Goal: Transaction & Acquisition: Purchase product/service

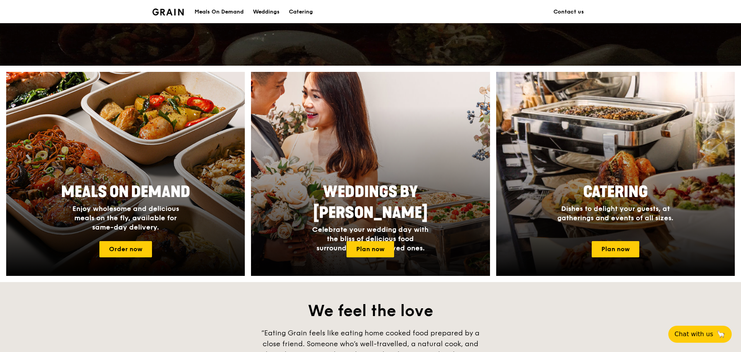
scroll to position [271, 0]
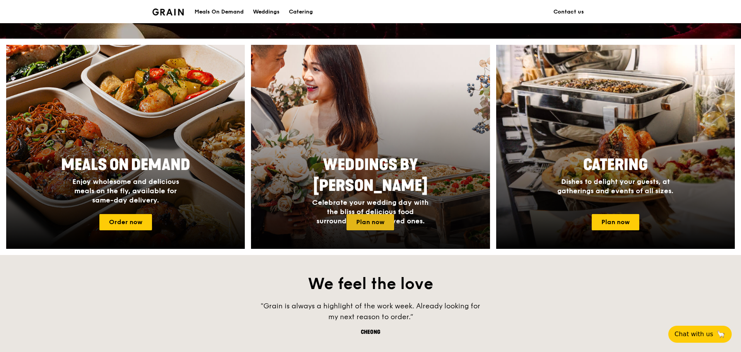
click at [361, 223] on link "Plan now" at bounding box center [371, 222] width 48 height 16
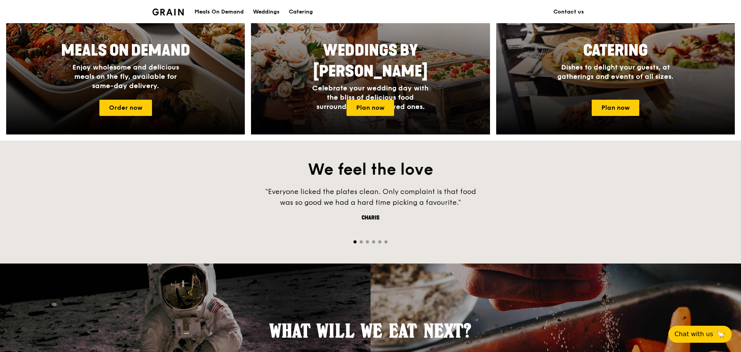
scroll to position [387, 0]
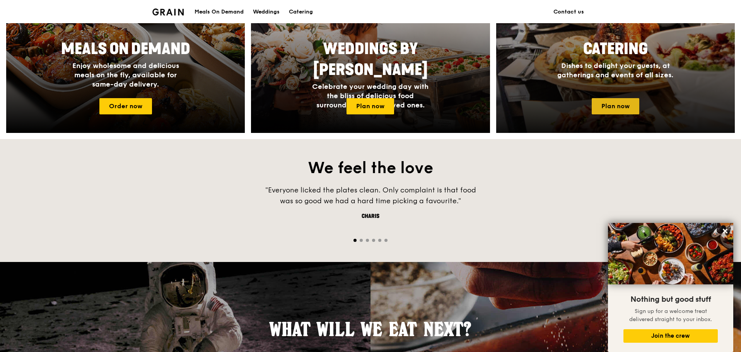
click at [621, 101] on link "Plan now" at bounding box center [616, 106] width 48 height 16
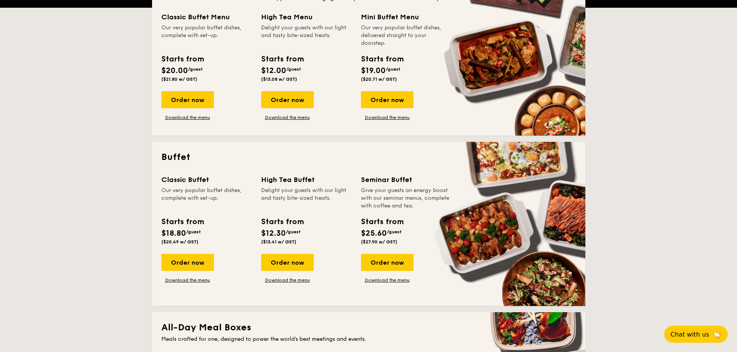
scroll to position [232, 0]
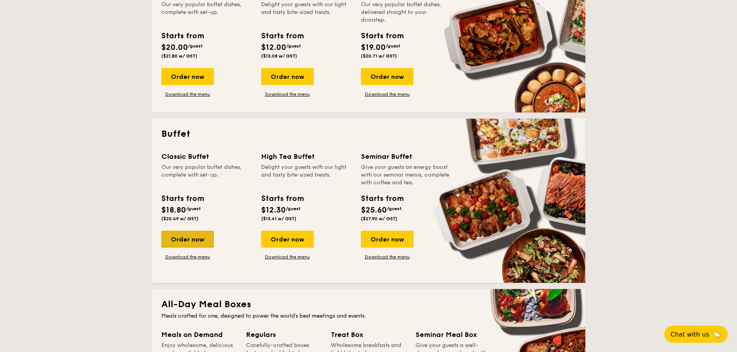
click at [198, 237] on div "Order now" at bounding box center [187, 239] width 53 height 17
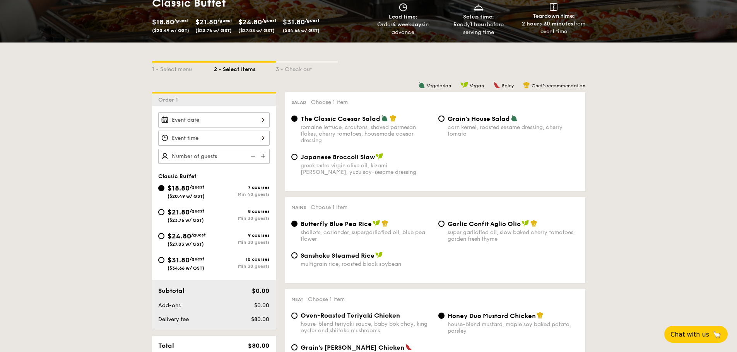
scroll to position [155, 0]
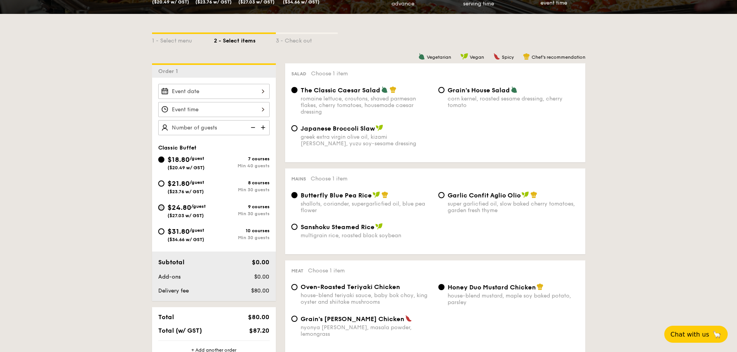
click at [161, 208] on input "$24.80 /guest ($27.03 w/ GST) 9 courses Min 30 guests" at bounding box center [161, 208] width 6 height 6
radio input "true"
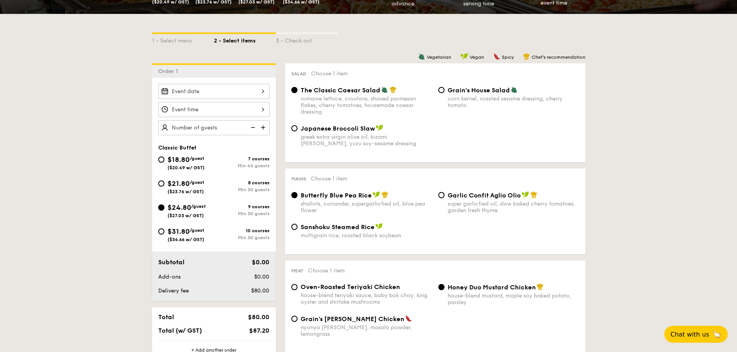
radio input "true"
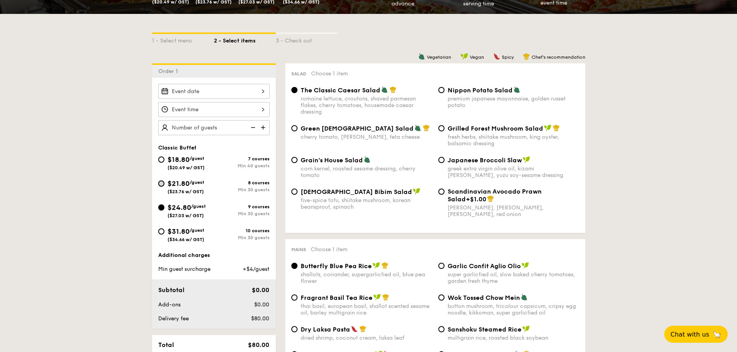
click at [163, 182] on input "$21.80 /guest ($23.76 w/ GST) 8 courses Min 30 guests" at bounding box center [161, 184] width 6 height 6
radio input "true"
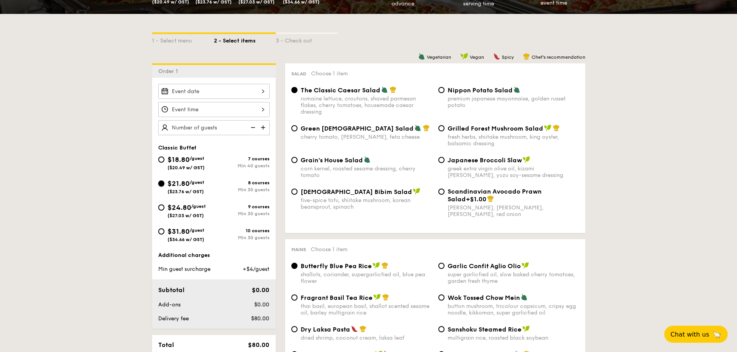
radio input "true"
click at [161, 160] on input "$18.80 /guest ($20.49 w/ GST) 7 courses Min 40 guests" at bounding box center [161, 160] width 6 height 6
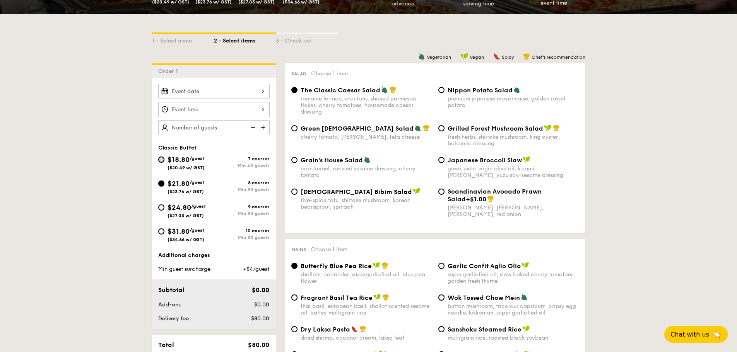
radio input "true"
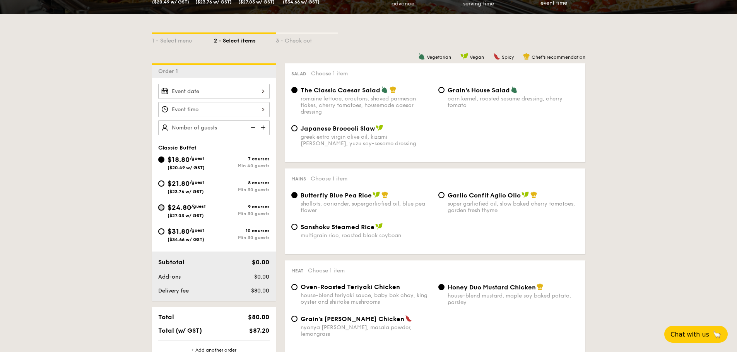
click at [161, 209] on input "$24.80 /guest ($27.03 w/ GST) 9 courses Min 30 guests" at bounding box center [161, 208] width 6 height 6
radio input "true"
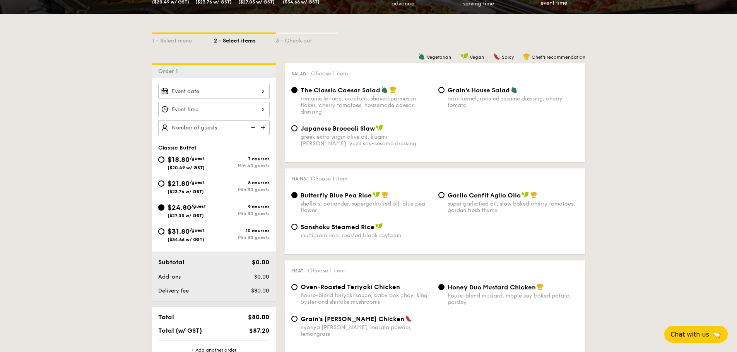
radio input "true"
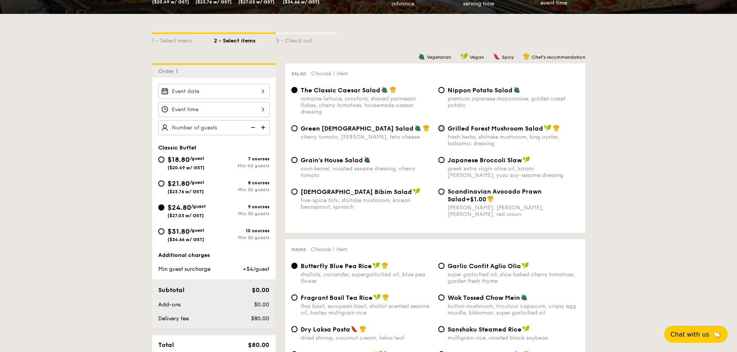
click at [440, 128] on input "Grilled Forest Mushroom Salad fresh herbs, shiitake mushroom, king oyster, bals…" at bounding box center [441, 128] width 6 height 6
radio input "true"
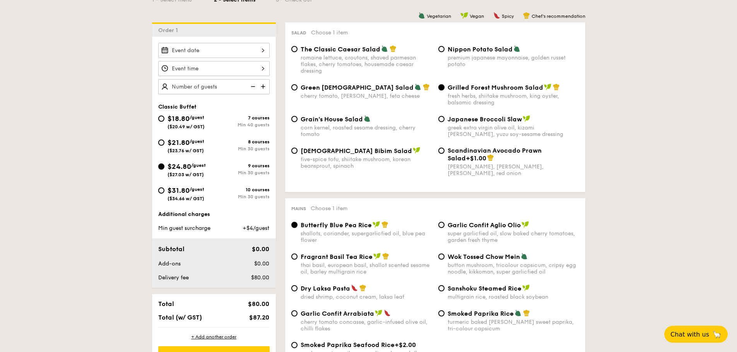
scroll to position [193, 0]
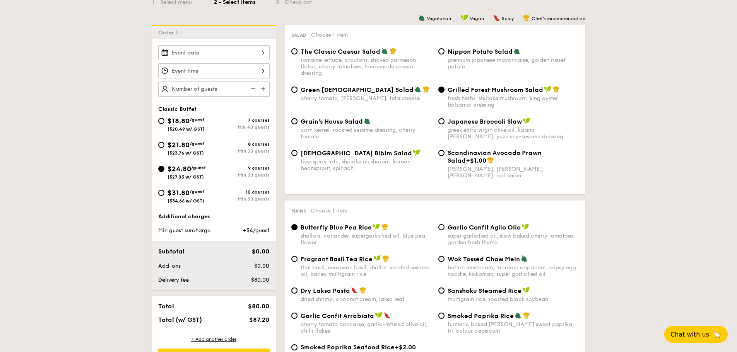
click at [263, 89] on img at bounding box center [264, 89] width 12 height 15
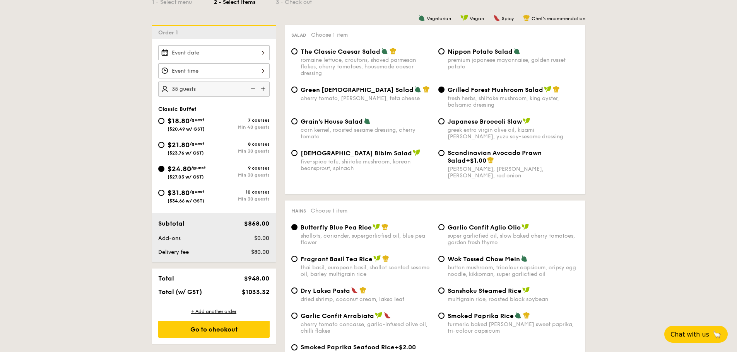
click at [253, 89] on img at bounding box center [252, 89] width 12 height 15
type input "30 guests"
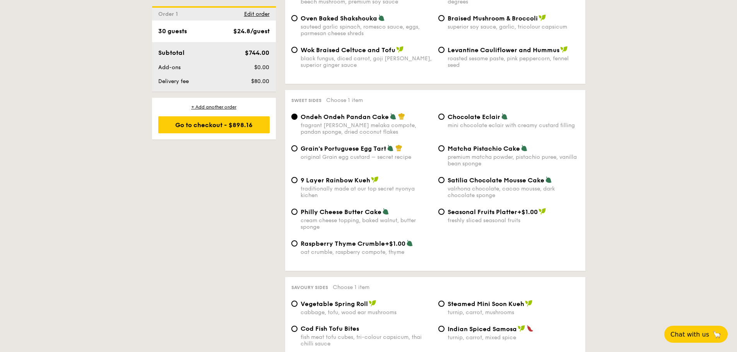
scroll to position [1122, 0]
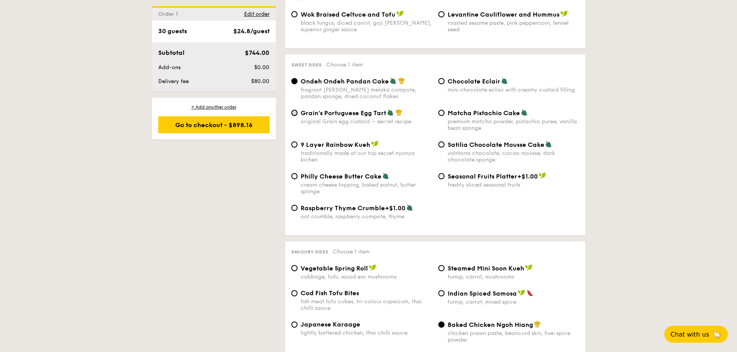
click at [296, 110] on input "Grain's Portuguese Egg Tart original Grain egg custard – secret recipe" at bounding box center [294, 113] width 6 height 6
radio input "true"
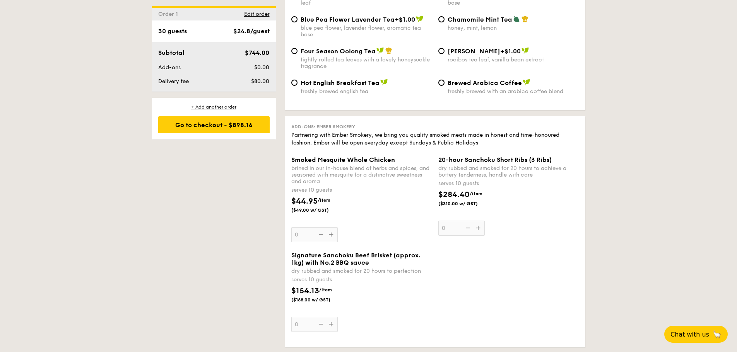
scroll to position [1702, 0]
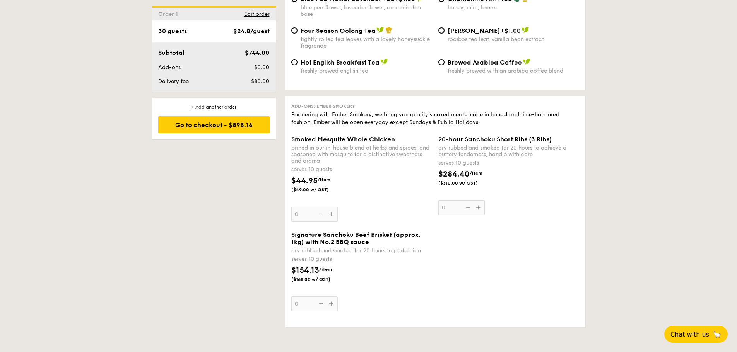
click at [331, 201] on div "Smoked Mesquite Whole Chicken brined in our in-house blend of herbs and spices,…" at bounding box center [361, 179] width 141 height 86
click at [331, 207] on input "0" at bounding box center [314, 214] width 46 height 15
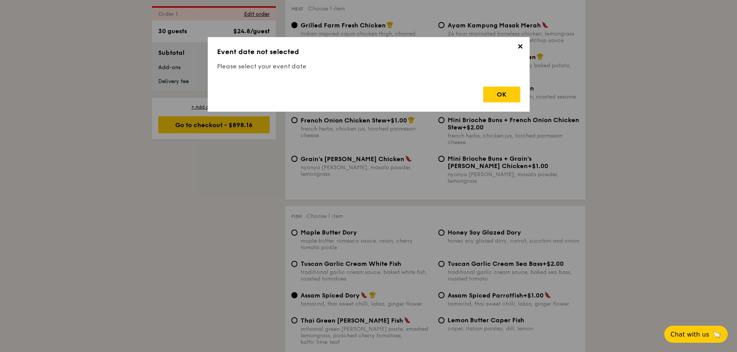
scroll to position [207, 0]
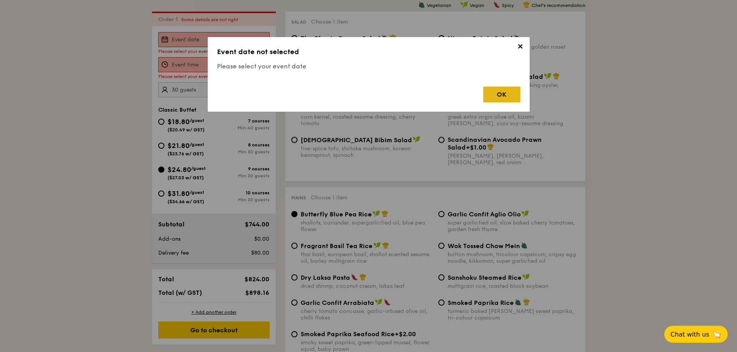
click at [496, 94] on div "OK" at bounding box center [501, 95] width 37 height 16
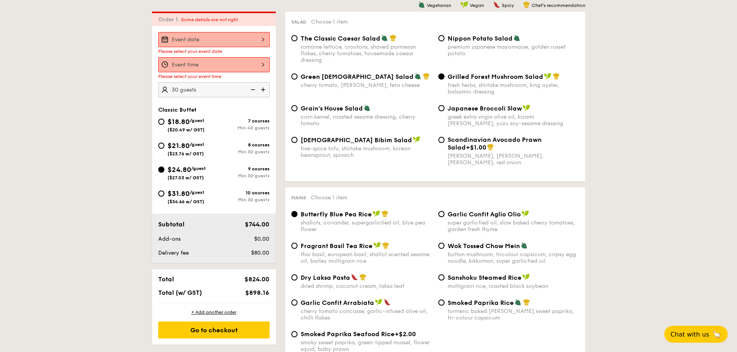
click at [225, 63] on div at bounding box center [213, 64] width 111 height 15
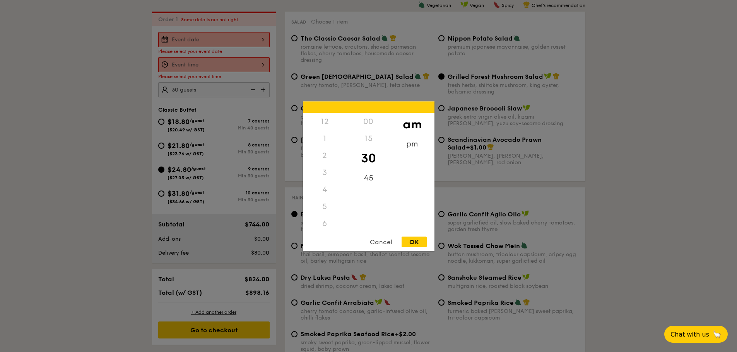
scroll to position [85, 0]
drag, startPoint x: 325, startPoint y: 214, endPoint x: 331, endPoint y: 185, distance: 30.1
click at [328, 165] on div "12 1 2 3 4 5 6 7 8 9 10 11" at bounding box center [325, 172] width 44 height 118
click at [410, 143] on div "pm" at bounding box center [412, 146] width 44 height 22
click at [323, 141] on div "6" at bounding box center [325, 141] width 44 height 22
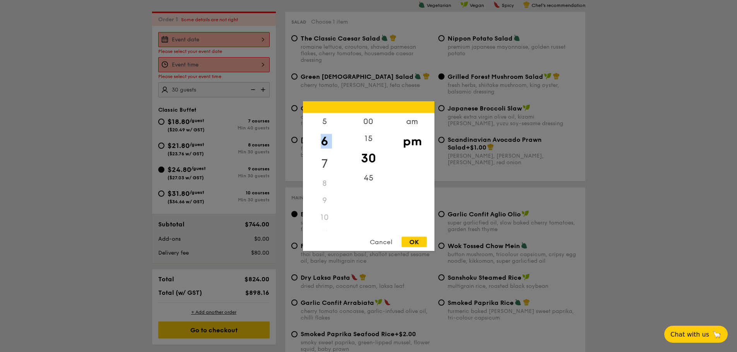
drag, startPoint x: 323, startPoint y: 141, endPoint x: 324, endPoint y: 154, distance: 13.2
click at [324, 154] on div "12 1 2 3 4 5 6 7 8 9 10 11" at bounding box center [325, 172] width 44 height 118
click at [324, 123] on div "5" at bounding box center [325, 124] width 44 height 22
click at [412, 118] on div "am" at bounding box center [412, 124] width 44 height 22
click at [412, 135] on div "am pm" at bounding box center [412, 172] width 44 height 118
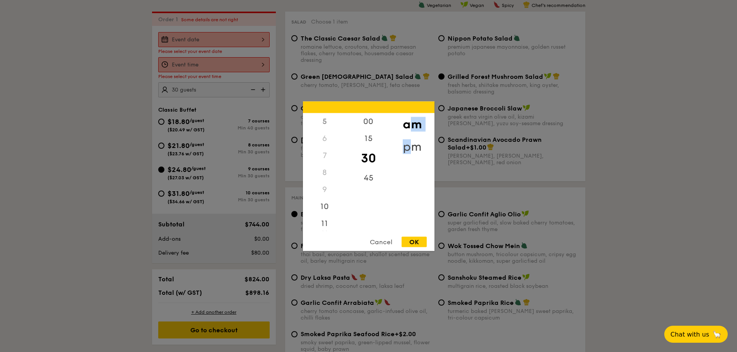
click at [412, 149] on div "pm" at bounding box center [412, 146] width 44 height 22
click at [424, 178] on div "am pm" at bounding box center [412, 172] width 44 height 118
click at [325, 145] on div "6" at bounding box center [325, 146] width 44 height 22
click at [326, 124] on div "5" at bounding box center [325, 124] width 44 height 22
click at [326, 147] on div "6" at bounding box center [325, 146] width 44 height 22
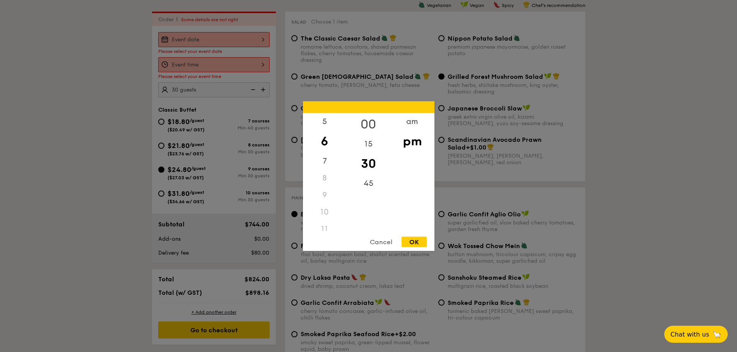
click at [365, 122] on div "00" at bounding box center [369, 124] width 44 height 22
click at [411, 239] on div "OK" at bounding box center [414, 242] width 25 height 10
type input "6:00PM"
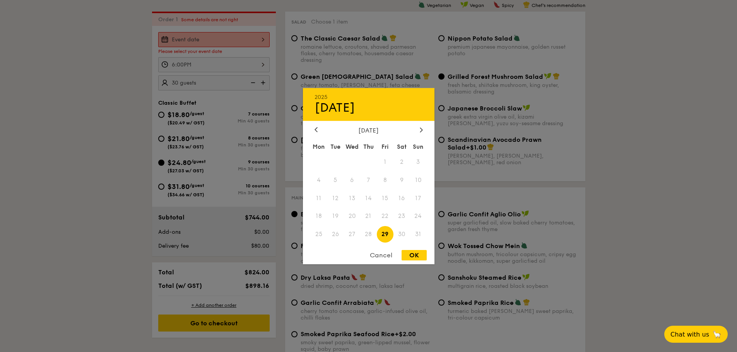
click at [246, 41] on div "2025 Aug 29 August 2025 Mon Tue Wed Thu Fri Sat Sun 1 2 3 4 5 6 7 8 9 10 11 12 …" at bounding box center [213, 39] width 111 height 15
click at [423, 128] on div at bounding box center [421, 129] width 7 height 7
click at [349, 198] on span "15" at bounding box center [352, 198] width 17 height 17
click at [411, 257] on div "OK" at bounding box center [414, 255] width 25 height 10
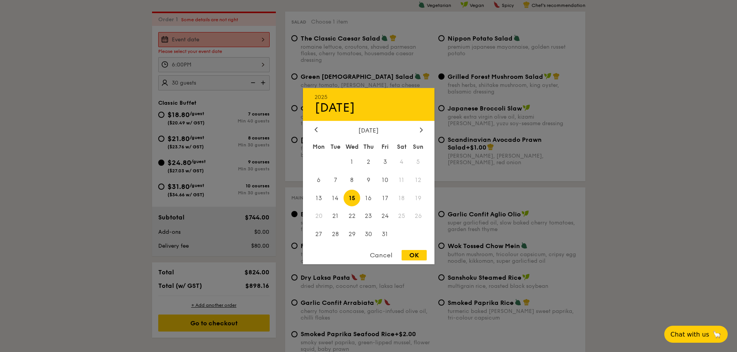
type input "Oct 15, 2025"
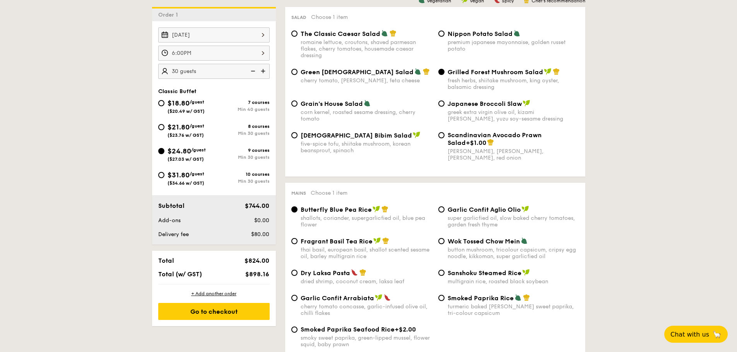
scroll to position [271, 0]
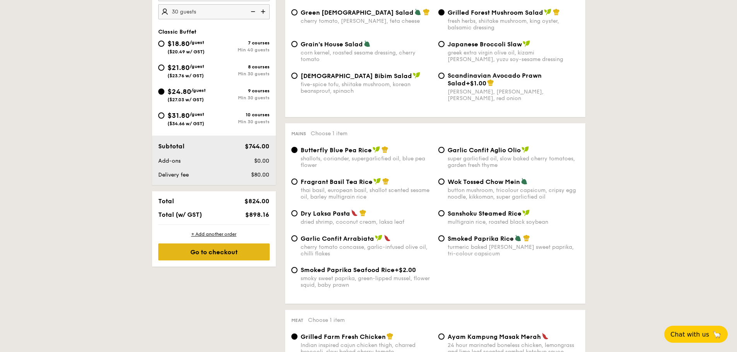
click at [232, 251] on div "Go to checkout" at bounding box center [213, 252] width 111 height 17
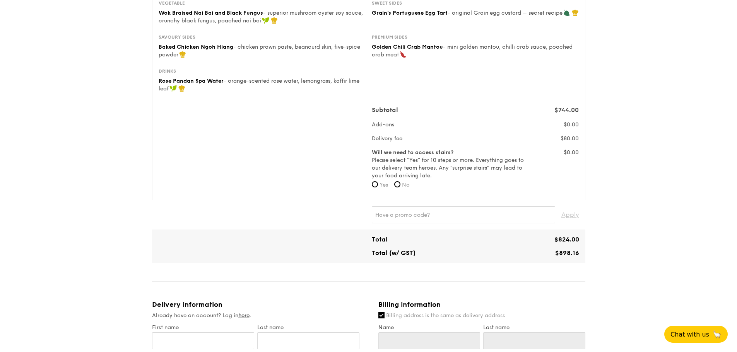
scroll to position [193, 0]
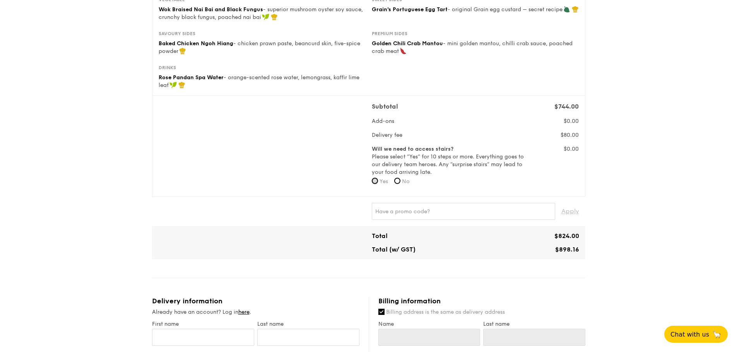
click at [375, 180] on input "Yes" at bounding box center [375, 181] width 6 height 6
radio input "true"
click at [399, 181] on input "No" at bounding box center [397, 181] width 6 height 6
radio input "true"
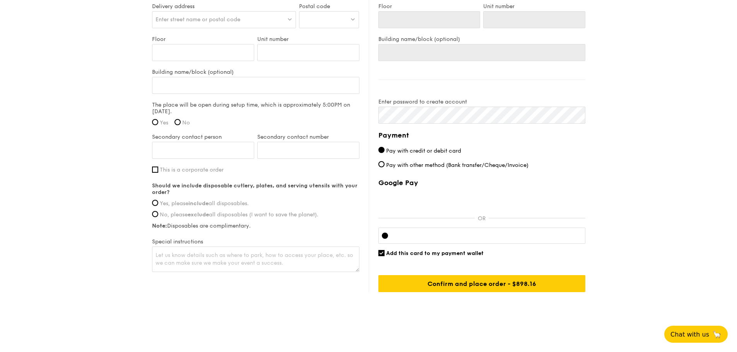
scroll to position [579, 0]
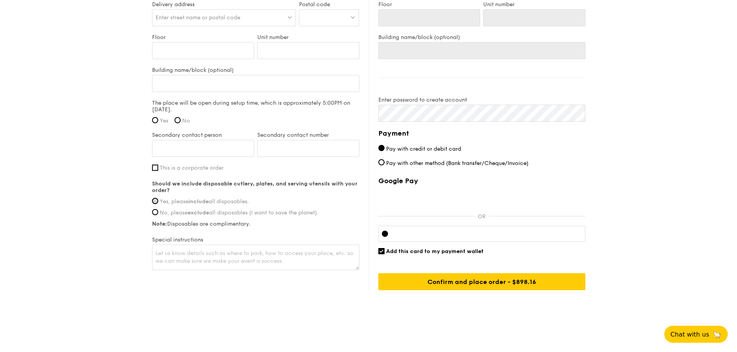
click at [158, 201] on input "Yes, please include all disposables." at bounding box center [155, 201] width 6 height 6
radio input "true"
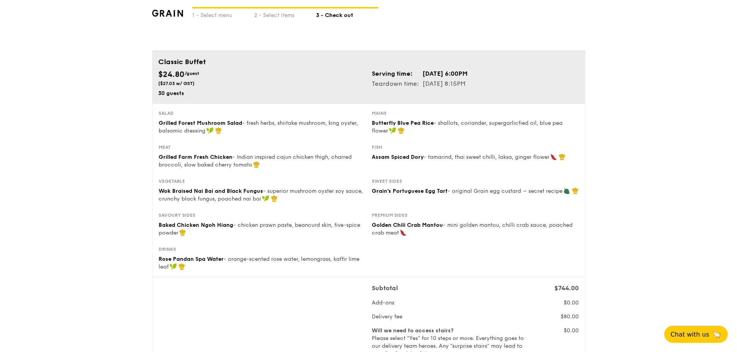
scroll to position [0, 0]
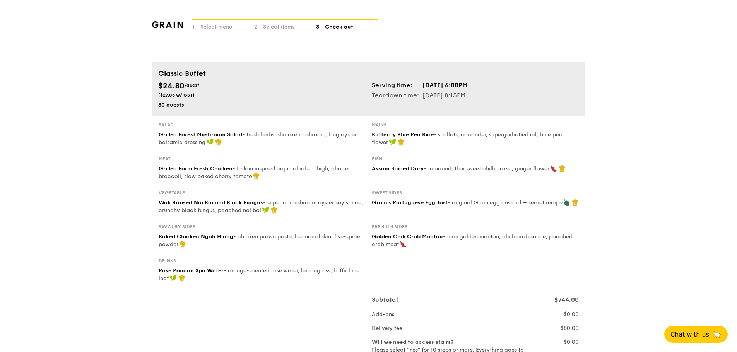
drag, startPoint x: 113, startPoint y: 179, endPoint x: 127, endPoint y: 112, distance: 68.5
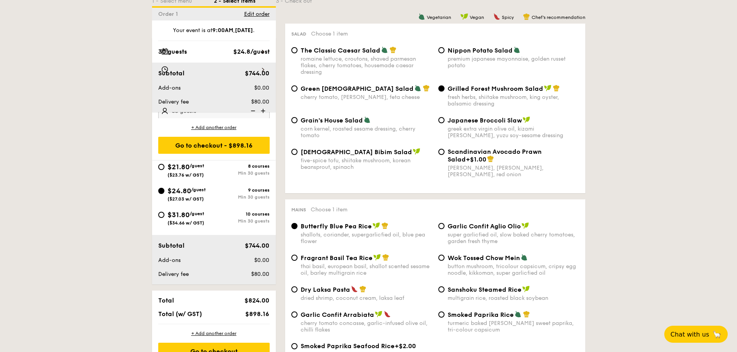
scroll to position [0, 0]
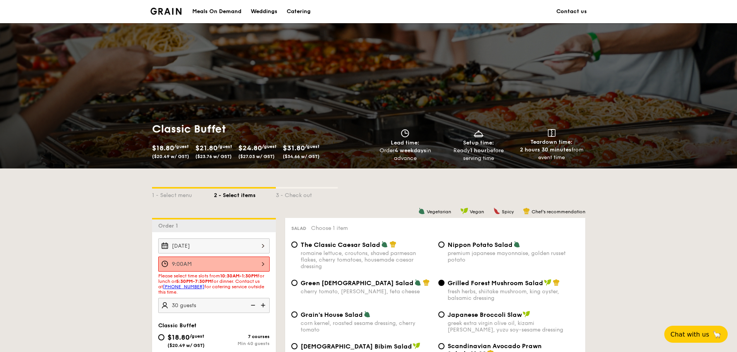
drag, startPoint x: 653, startPoint y: 207, endPoint x: 632, endPoint y: 76, distance: 132.9
click at [571, 9] on link "Contact us" at bounding box center [571, 11] width 31 height 23
